Goal: Entertainment & Leisure: Consume media (video, audio)

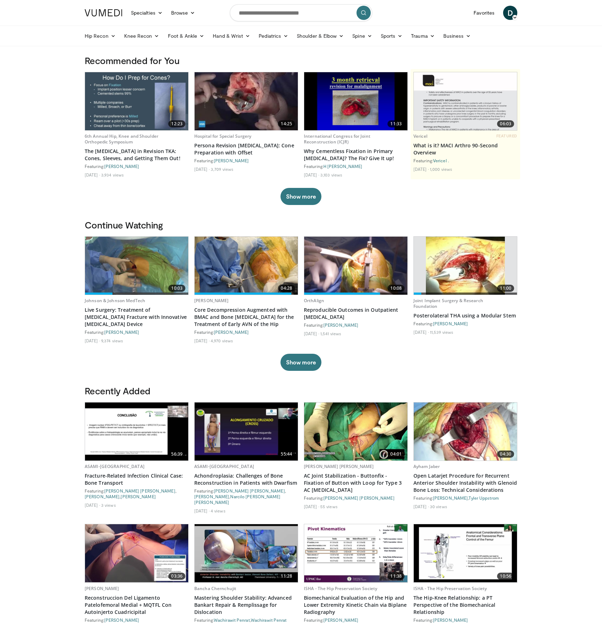
drag, startPoint x: 0, startPoint y: 0, endPoint x: 415, endPoint y: 12, distance: 415.5
click at [415, 12] on nav "Specialties Adult & Family Medicine Allergy, [MEDICAL_DATA], Immunology Anesthe…" at bounding box center [300, 13] width 441 height 26
click at [457, 257] on img at bounding box center [465, 265] width 79 height 58
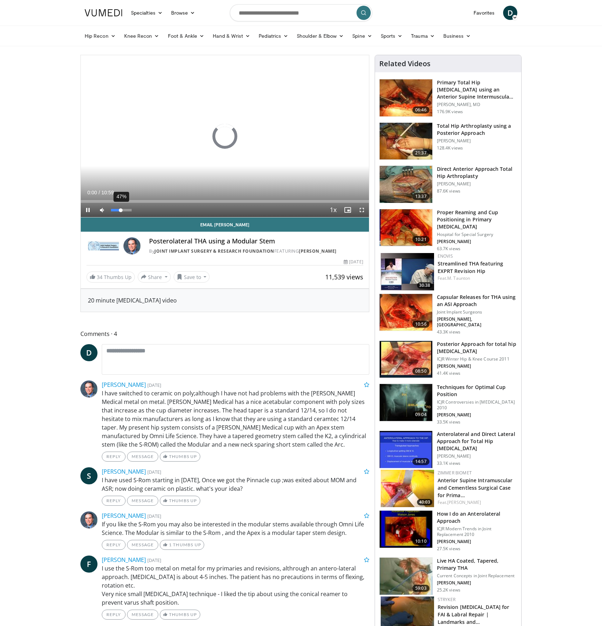
click at [120, 209] on div "47%" at bounding box center [121, 210] width 20 height 2
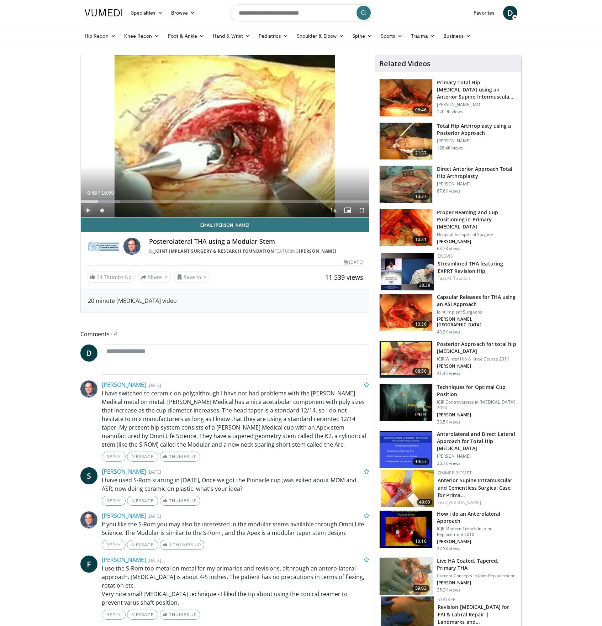
click at [90, 207] on span "Video Player" at bounding box center [88, 210] width 14 height 14
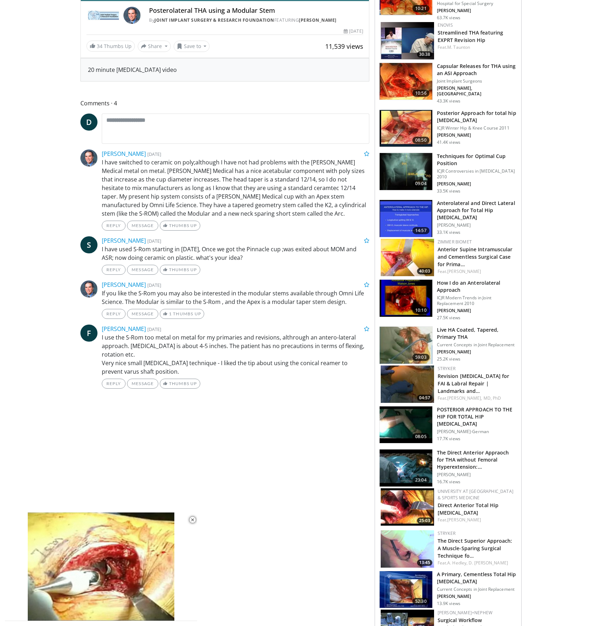
scroll to position [284, 0]
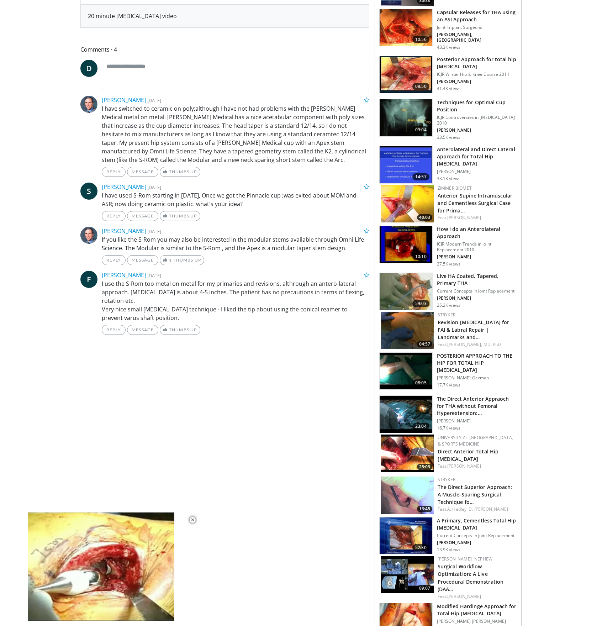
click at [478, 149] on h3 "Anterolateral and Direct Lateral Approach for Total Hip Arthroplasty" at bounding box center [477, 156] width 80 height 21
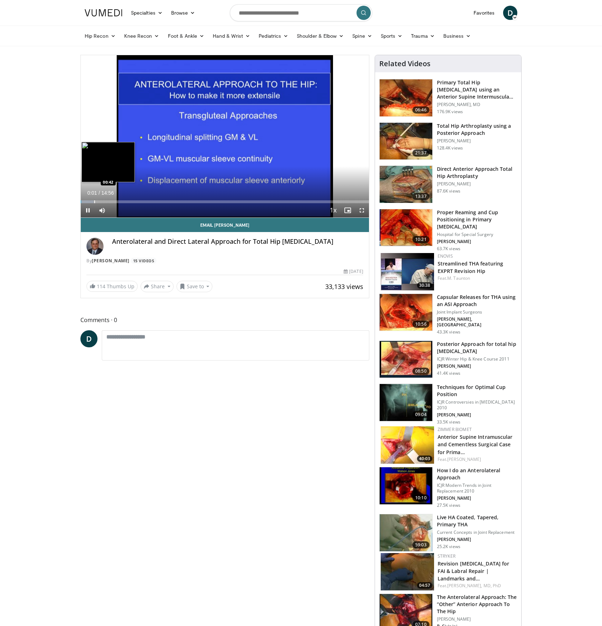
click at [94, 201] on div "Loaded : 4.45% 00:01 00:42" at bounding box center [225, 201] width 288 height 3
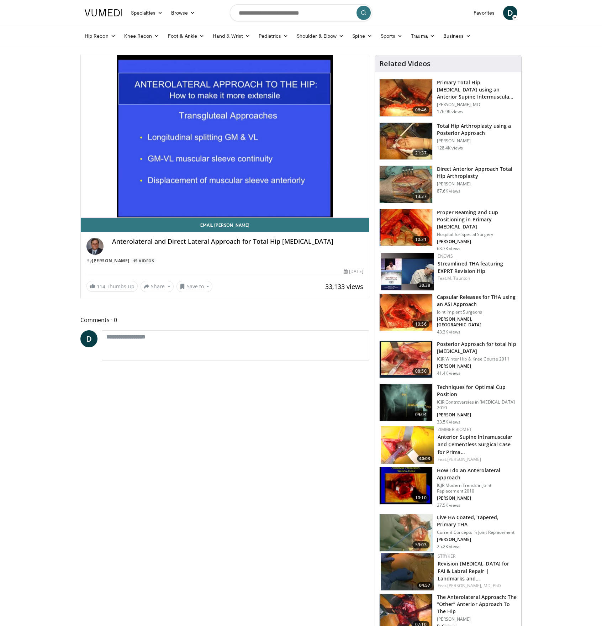
click at [576, 116] on body "Specialties Adult & Family Medicine Allergy, Asthma, Immunology Anesthesiology …" at bounding box center [301, 513] width 602 height 1027
click at [507, 16] on span "D" at bounding box center [510, 13] width 14 height 14
click at [459, 84] on link "Logout" at bounding box center [473, 80] width 85 height 11
